Goal: Find specific page/section: Find specific page/section

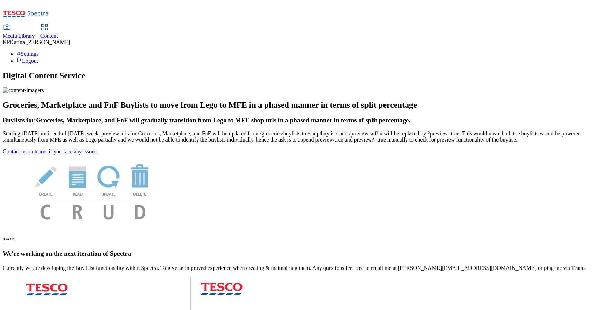
click at [58, 33] on span "Content" at bounding box center [49, 36] width 18 height 6
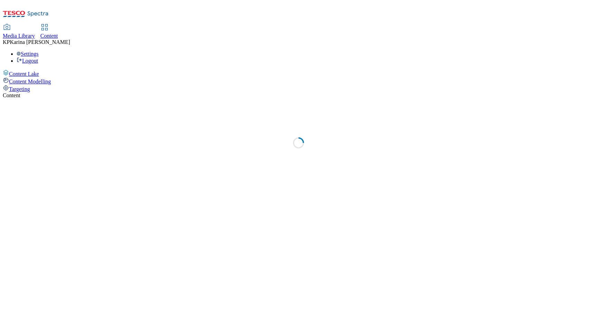
select select "ghs-uk"
